Goal: Navigation & Orientation: Find specific page/section

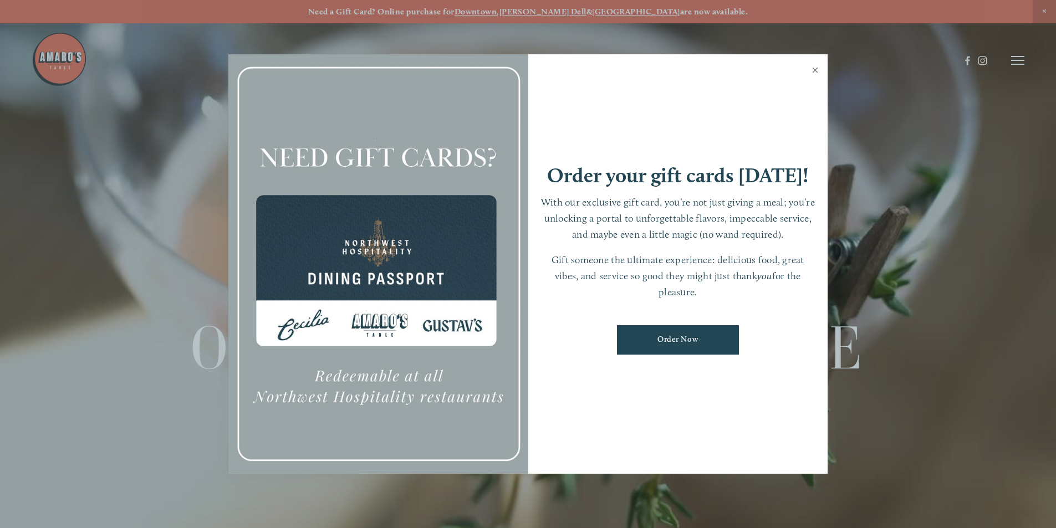
click at [815, 69] on link "Close" at bounding box center [815, 71] width 22 height 31
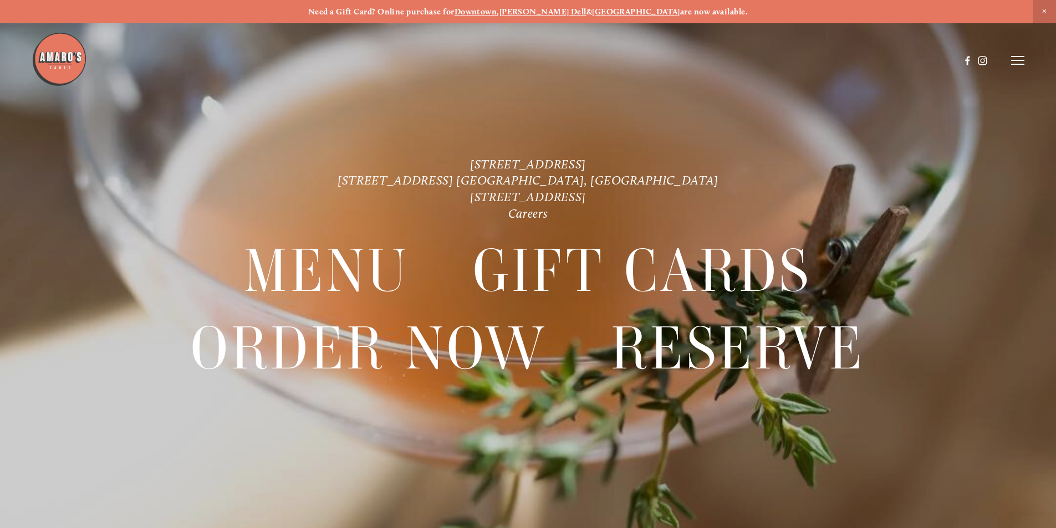
click at [1017, 57] on line at bounding box center [1017, 57] width 13 height 0
click at [782, 59] on span "Menu" at bounding box center [785, 60] width 23 height 11
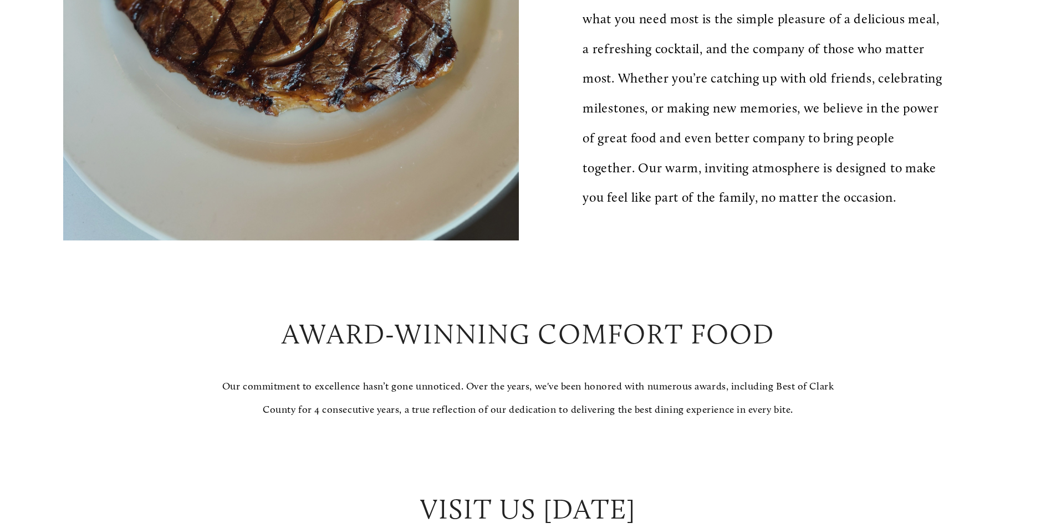
scroll to position [665, 0]
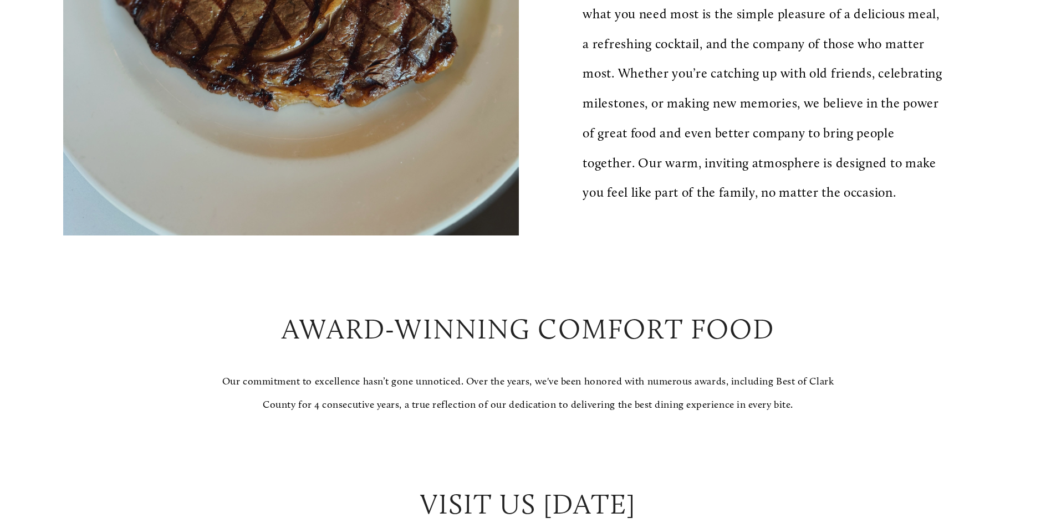
drag, startPoint x: 681, startPoint y: 158, endPoint x: 461, endPoint y: 234, distance: 232.8
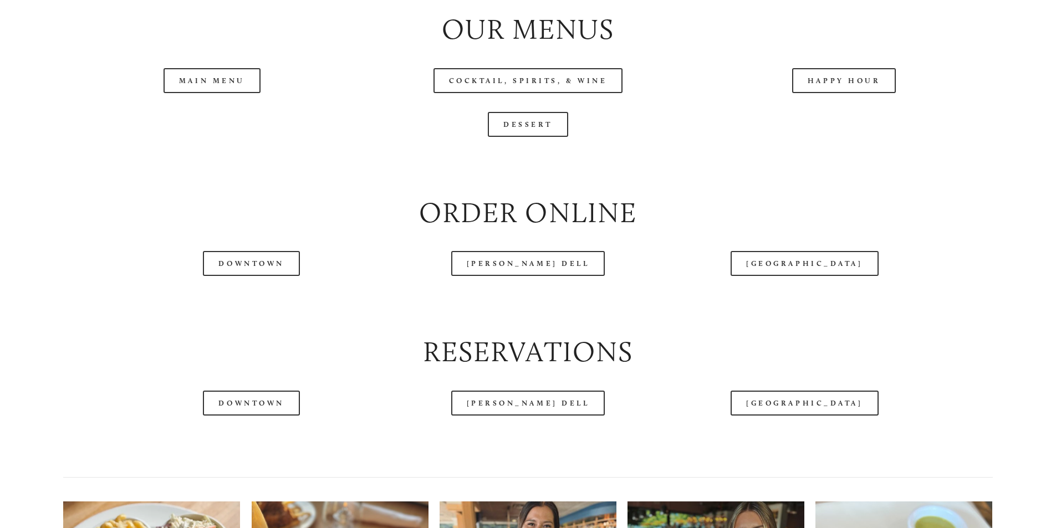
scroll to position [1331, 0]
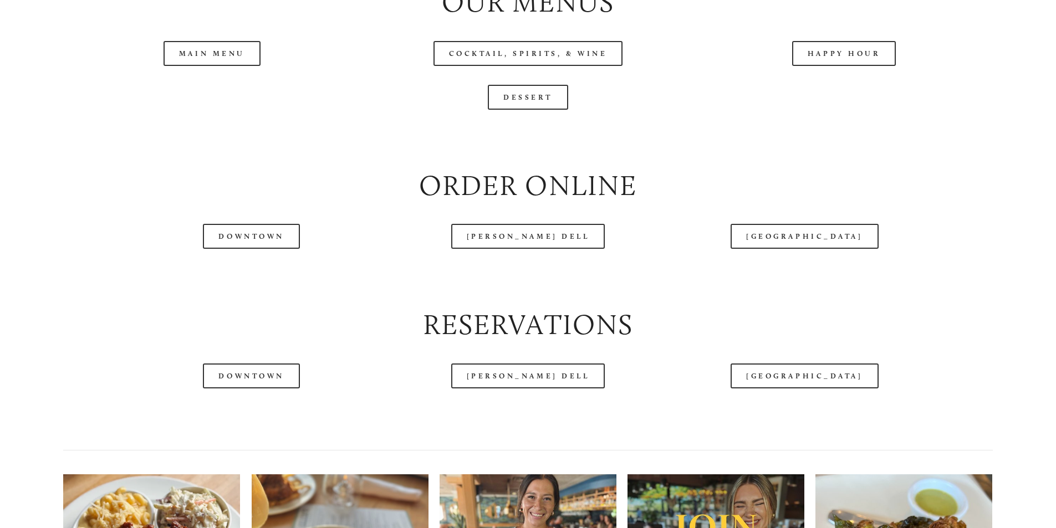
click at [212, 93] on header "Menu Order Now Visit Gallery 0" at bounding box center [528, 32] width 993 height 121
click at [203, 66] on link "Main Menu" at bounding box center [212, 53] width 97 height 25
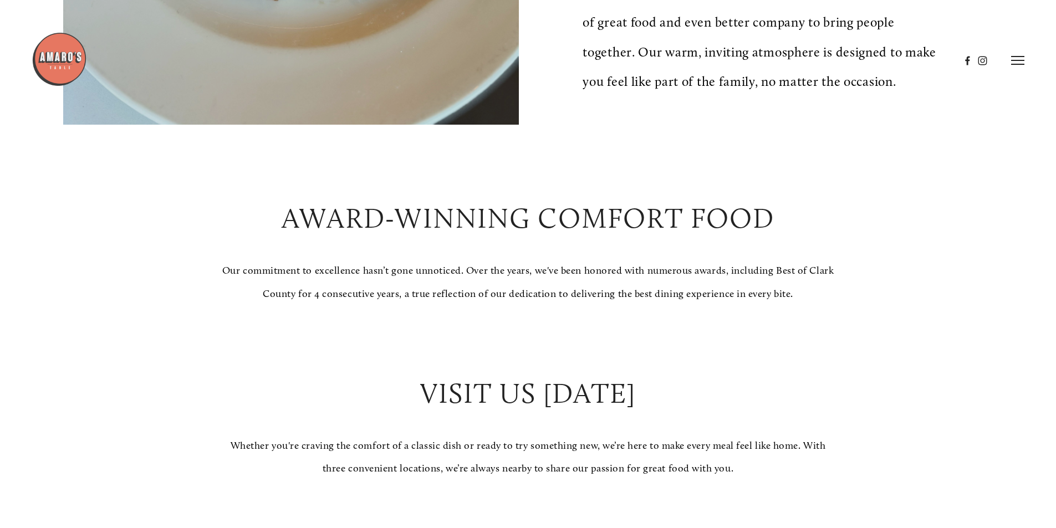
scroll to position [610, 0]
